Goal: Task Accomplishment & Management: Manage account settings

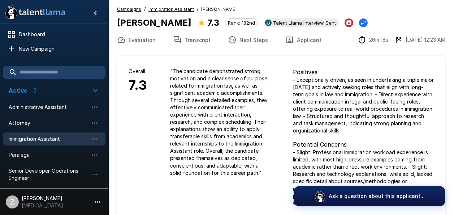
scroll to position [660, 0]
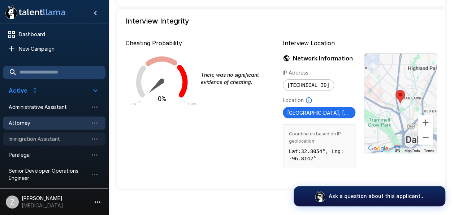
drag, startPoint x: 62, startPoint y: 137, endPoint x: 86, endPoint y: 117, distance: 31.3
click at [74, 129] on ul "Administrative Assistant Attorney Immigration Assistant Paralegal Senior Develo…" at bounding box center [54, 142] width 103 height 93
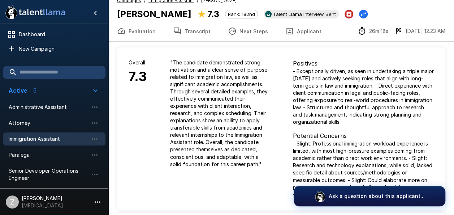
scroll to position [0, 0]
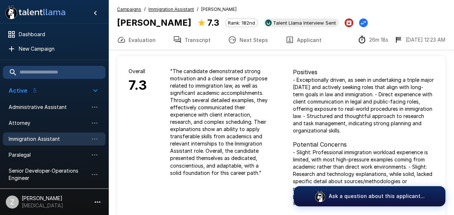
click at [62, 137] on span "Immigration Assistant" at bounding box center [49, 138] width 80 height 7
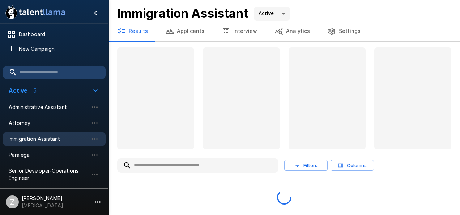
click at [185, 28] on button "Applicants" at bounding box center [185, 31] width 56 height 20
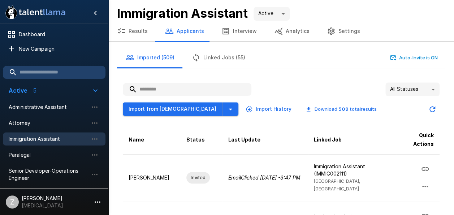
click at [181, 90] on input "text" at bounding box center [187, 89] width 129 height 13
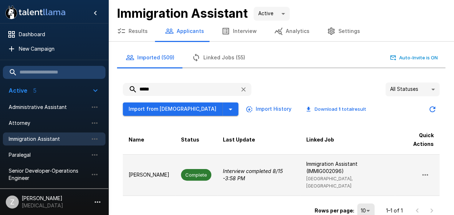
type input "*****"
click at [175, 172] on td "Complete" at bounding box center [196, 175] width 42 height 42
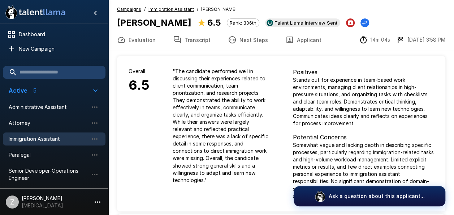
click at [201, 38] on button "Transcript" at bounding box center [191, 40] width 55 height 20
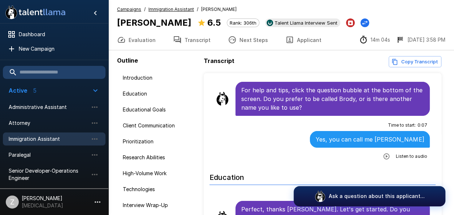
scroll to position [72, 0]
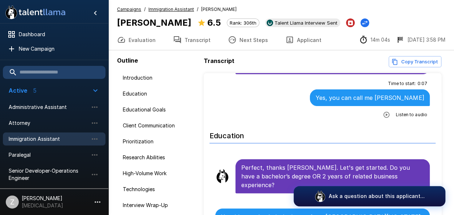
click at [384, 114] on icon "button" at bounding box center [387, 115] width 6 height 6
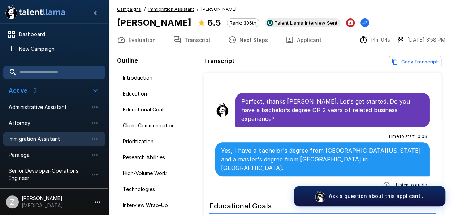
scroll to position [145, 0]
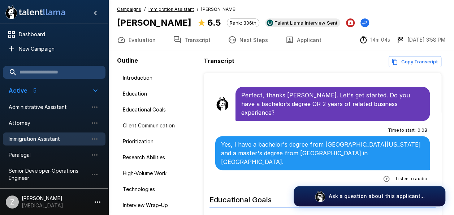
click at [383, 175] on icon "button" at bounding box center [386, 178] width 7 height 7
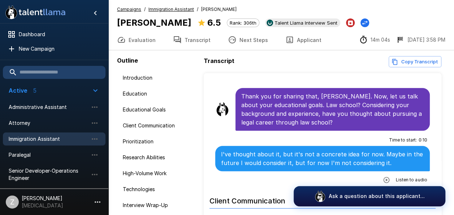
scroll to position [289, 0]
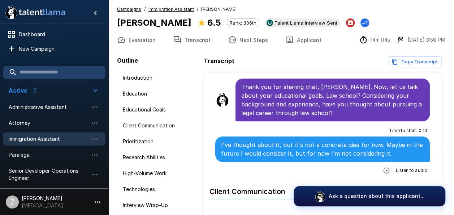
click at [383, 167] on icon "button" at bounding box center [386, 170] width 7 height 7
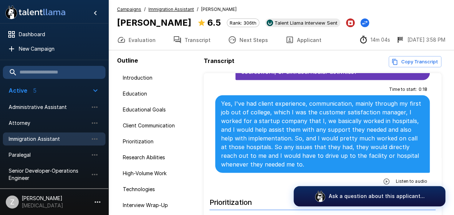
scroll to position [470, 0]
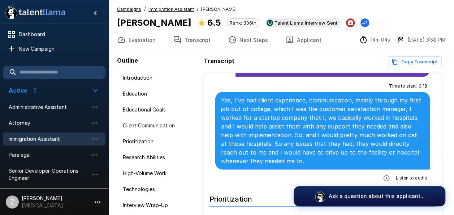
click at [384, 174] on icon "button" at bounding box center [386, 177] width 7 height 7
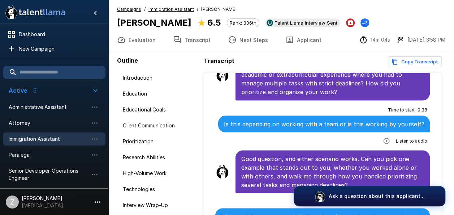
scroll to position [651, 0]
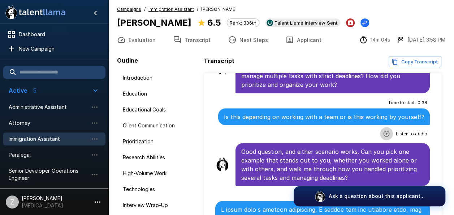
click at [382, 127] on button "button" at bounding box center [386, 133] width 13 height 13
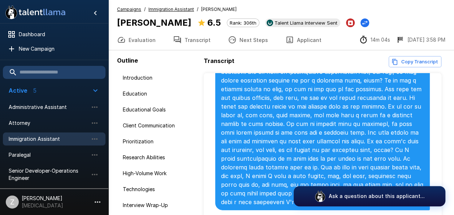
scroll to position [904, 0]
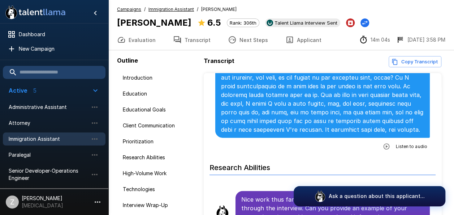
click at [383, 143] on icon "button" at bounding box center [386, 146] width 7 height 7
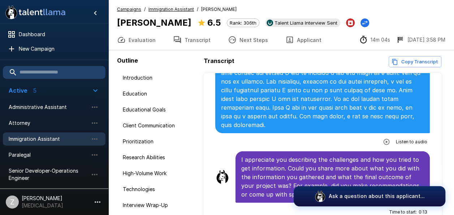
scroll to position [1193, 0]
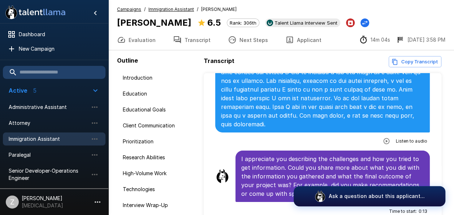
click at [383, 137] on icon "button" at bounding box center [386, 140] width 7 height 7
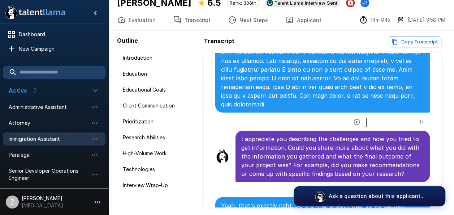
scroll to position [47, 0]
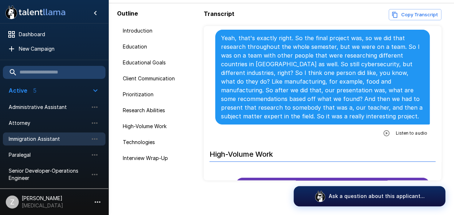
scroll to position [1337, 0]
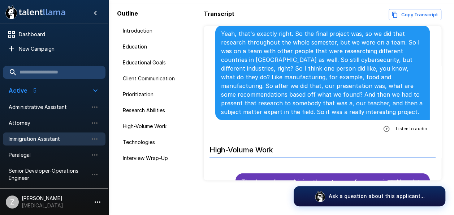
click at [383, 125] on icon "button" at bounding box center [386, 128] width 7 height 7
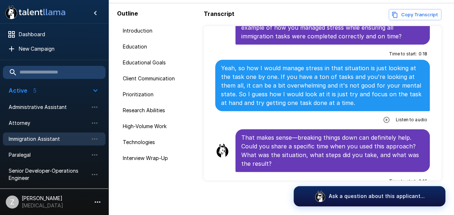
scroll to position [1518, 0]
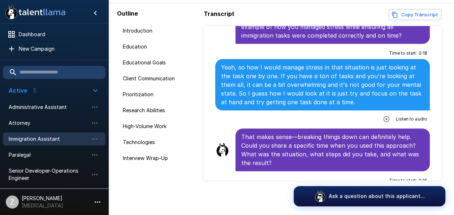
click at [383, 115] on icon "button" at bounding box center [386, 118] width 7 height 7
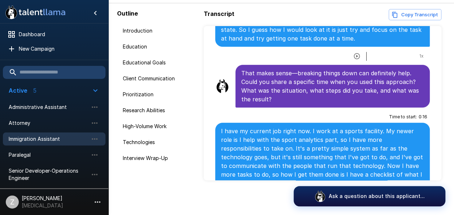
scroll to position [1699, 0]
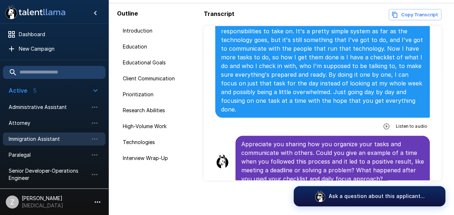
click at [386, 120] on button "button" at bounding box center [386, 126] width 13 height 13
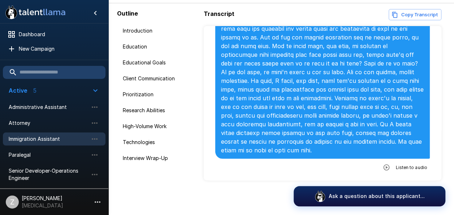
scroll to position [1916, 0]
click at [384, 163] on icon "button" at bounding box center [386, 166] width 7 height 7
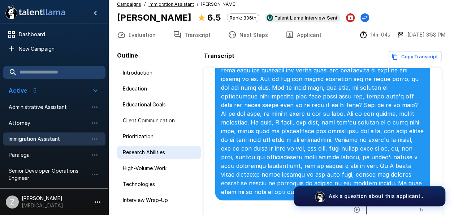
scroll to position [0, 0]
